Goal: Information Seeking & Learning: Learn about a topic

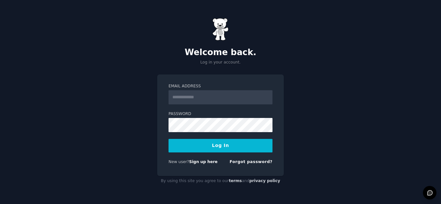
click at [226, 97] on input "Email Address" at bounding box center [221, 97] width 104 height 14
type input "**********"
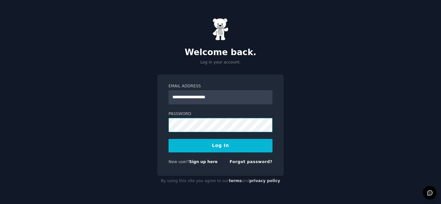
click at [169, 139] on button "Log In" at bounding box center [221, 146] width 104 height 14
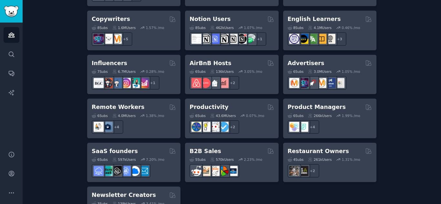
scroll to position [541, 0]
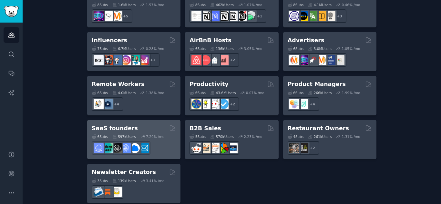
click at [121, 125] on h2 "SaaS founders" at bounding box center [115, 129] width 46 height 8
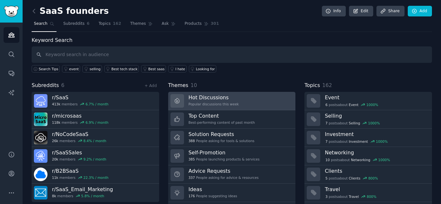
click at [226, 94] on link "Hot Discussions Popular discussions this week" at bounding box center [232, 101] width 128 height 18
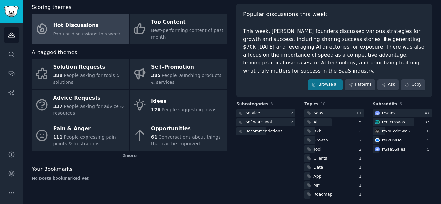
scroll to position [37, 0]
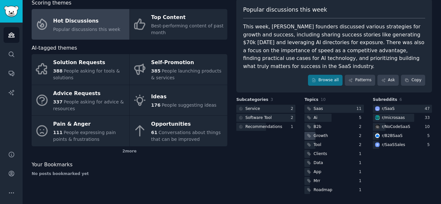
click at [308, 137] on icon at bounding box center [310, 136] width 4 height 4
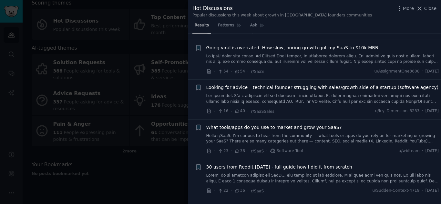
scroll to position [44, 0]
click at [308, 97] on link at bounding box center [322, 98] width 233 height 11
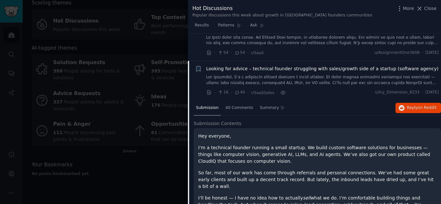
scroll to position [62, 0]
click at [237, 92] on icon at bounding box center [238, 93] width 6 height 5
click at [239, 92] on span "40" at bounding box center [240, 93] width 11 height 6
click at [236, 109] on span "40 Comments" at bounding box center [239, 109] width 28 height 6
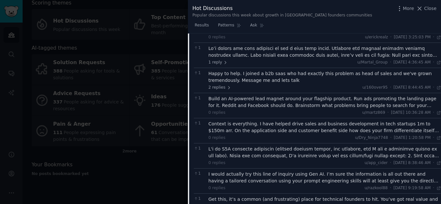
scroll to position [325, 0]
click at [221, 85] on span "2 replies" at bounding box center [220, 88] width 23 height 6
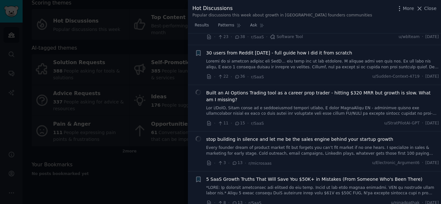
scroll to position [609, 0]
click at [264, 106] on link at bounding box center [322, 110] width 233 height 11
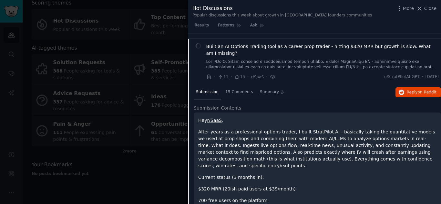
scroll to position [210, 0]
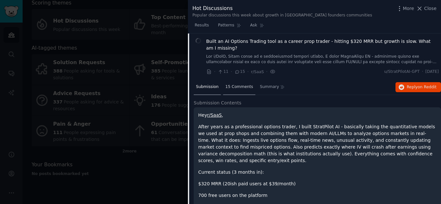
click at [241, 89] on span "15 Comments" at bounding box center [239, 87] width 28 height 6
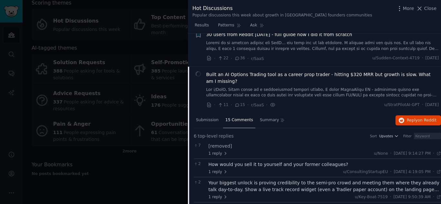
scroll to position [177, 0]
click at [200, 120] on span "Submission" at bounding box center [207, 120] width 23 height 6
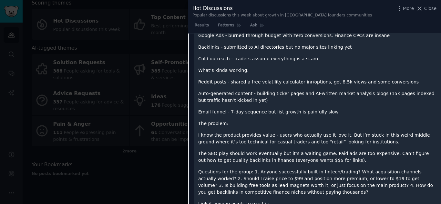
scroll to position [417, 0]
click at [283, 140] on div "Hey r/SaaS , After years as a professional options trader, I built StratPilot A…" at bounding box center [317, 74] width 238 height 339
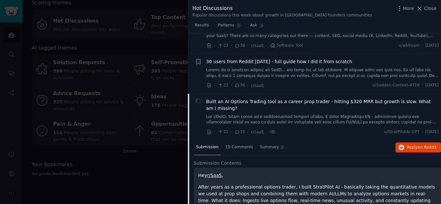
scroll to position [149, 0]
click at [233, 153] on div "15 Comments" at bounding box center [239, 149] width 32 height 16
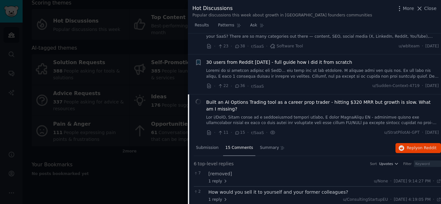
click at [297, 103] on span "Built an AI Options Trading tool as a career prop trader - hitting $320 MRR but…" at bounding box center [322, 106] width 233 height 14
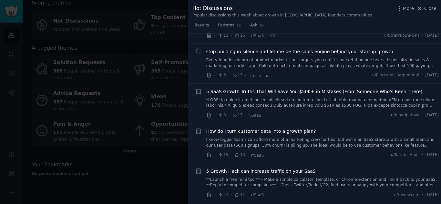
scroll to position [246, 0]
click at [310, 131] on div "How do I turn customer data into a growth plan?" at bounding box center [322, 131] width 233 height 7
click at [291, 131] on span "How do I turn customer data into a growth plan?" at bounding box center [261, 131] width 110 height 7
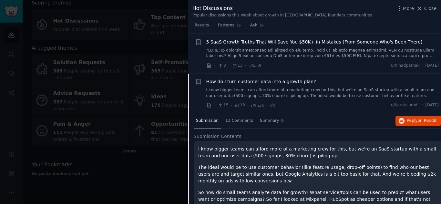
scroll to position [295, 0]
click at [240, 117] on div "13 Comments" at bounding box center [239, 122] width 32 height 16
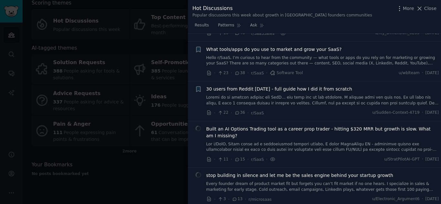
scroll to position [0, 0]
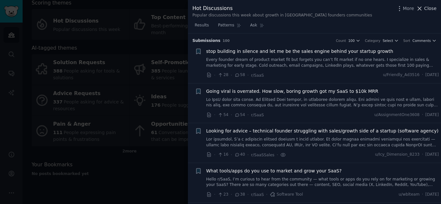
click at [420, 10] on icon at bounding box center [420, 9] width 4 height 4
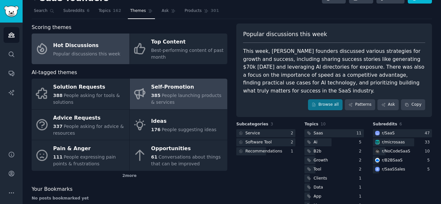
scroll to position [10, 0]
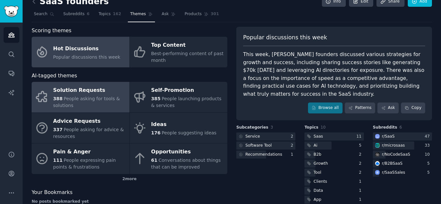
click at [86, 95] on div "Solution Requests" at bounding box center [89, 91] width 73 height 10
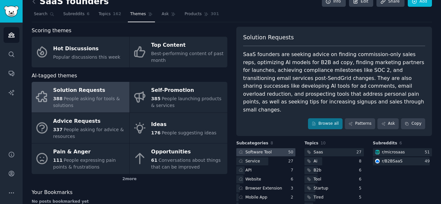
click at [276, 149] on div at bounding box center [265, 153] width 59 height 8
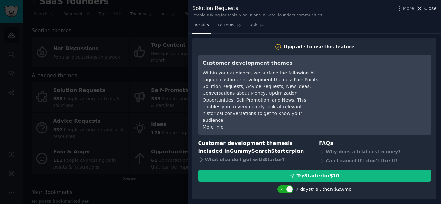
click at [422, 6] on icon at bounding box center [419, 8] width 7 height 7
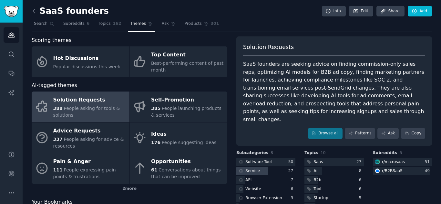
click at [259, 167] on div at bounding box center [252, 171] width 32 height 8
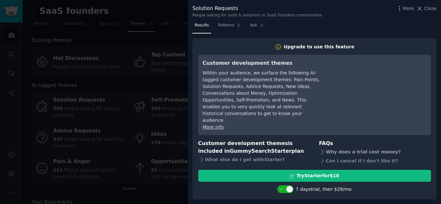
click at [324, 149] on icon at bounding box center [322, 152] width 7 height 7
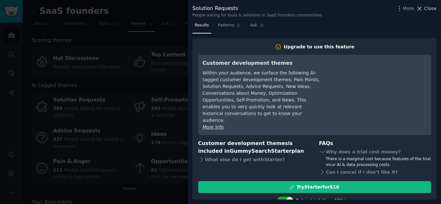
click at [421, 8] on icon at bounding box center [420, 9] width 4 height 4
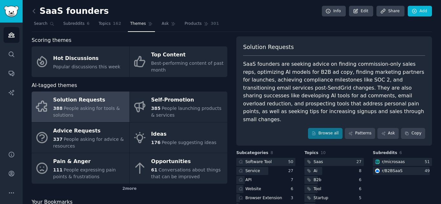
scroll to position [1, 0]
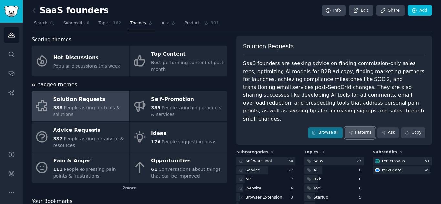
click at [365, 128] on link "Patterns" at bounding box center [360, 133] width 30 height 11
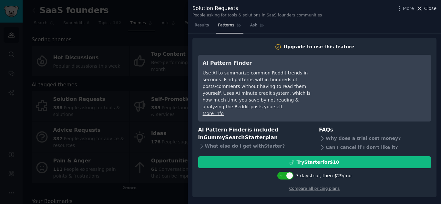
click at [420, 8] on icon at bounding box center [419, 8] width 7 height 7
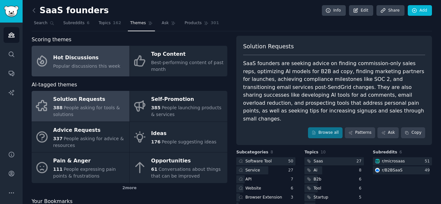
click at [99, 49] on link "Hot Discussions Popular discussions this week" at bounding box center [81, 61] width 98 height 31
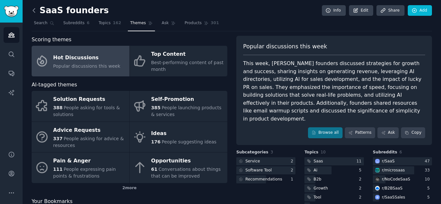
click at [36, 9] on icon at bounding box center [34, 10] width 7 height 7
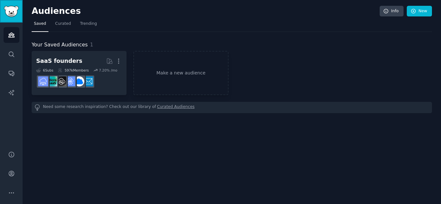
click at [13, 17] on link "Sidebar" at bounding box center [11, 11] width 23 height 23
click at [163, 67] on link "Make a new audience" at bounding box center [180, 73] width 95 height 44
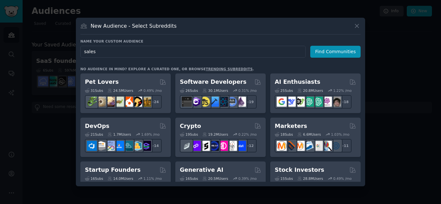
type input "sales"
click at [206, 69] on link "trending subreddits" at bounding box center [229, 69] width 47 height 4
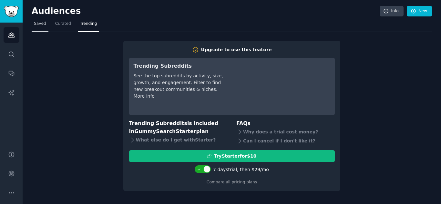
click at [44, 27] on link "Saved" at bounding box center [40, 25] width 17 height 13
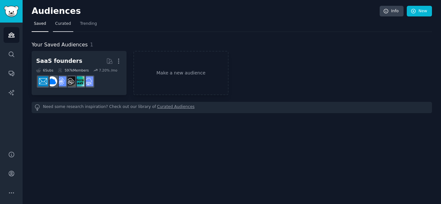
click at [67, 23] on span "Curated" at bounding box center [63, 24] width 16 height 6
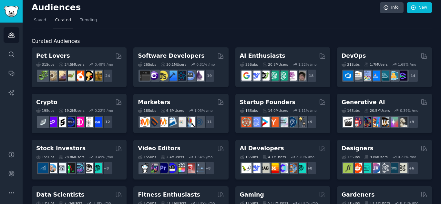
scroll to position [4, 0]
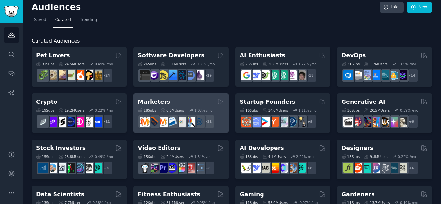
click at [172, 101] on div "Marketers" at bounding box center [181, 102] width 86 height 8
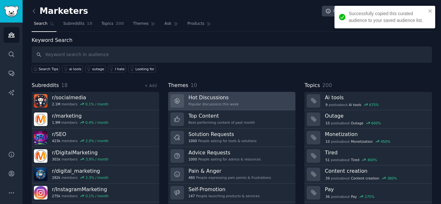
click at [200, 98] on h3 "Hot Discussions" at bounding box center [214, 97] width 50 height 7
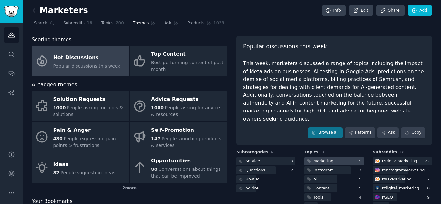
scroll to position [0, 0]
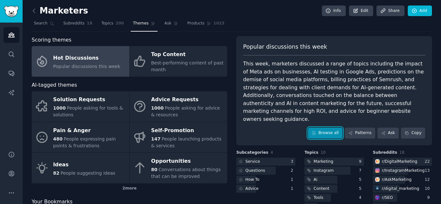
click at [325, 128] on link "Browse all" at bounding box center [325, 133] width 35 height 11
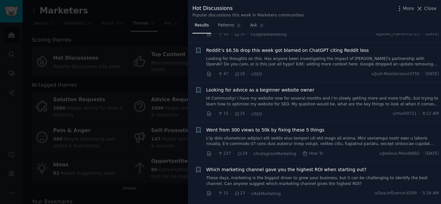
scroll to position [242, 0]
click at [149, 11] on div at bounding box center [220, 102] width 441 height 204
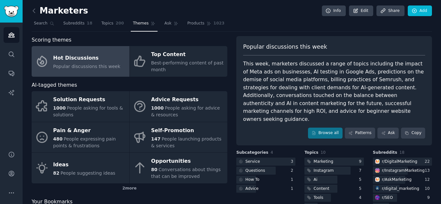
click at [33, 7] on link at bounding box center [36, 11] width 8 height 10
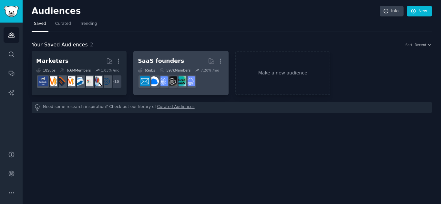
click at [173, 56] on h2 "SaaS founders More" at bounding box center [181, 61] width 86 height 11
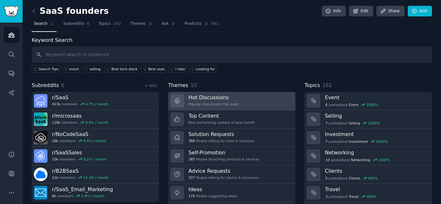
click at [220, 94] on link "Hot Discussions Popular discussions this week" at bounding box center [232, 101] width 128 height 18
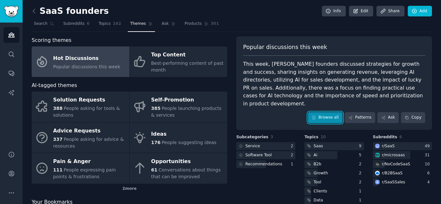
click at [338, 112] on link "Browse all" at bounding box center [325, 117] width 35 height 11
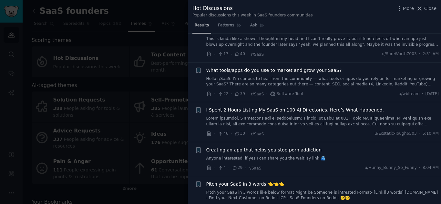
scroll to position [108, 0]
click at [297, 107] on span "I Spent 2 Hours Listing My SaaS on 100 AI Directories. Here’s What Happened." at bounding box center [295, 110] width 178 height 7
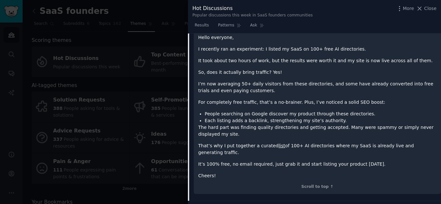
scroll to position [251, 0]
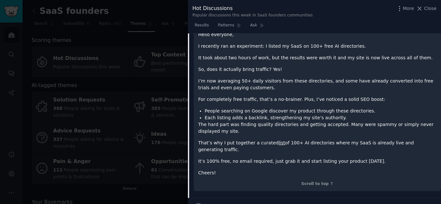
click at [279, 141] on link "list" at bounding box center [282, 143] width 7 height 5
